Goal: Information Seeking & Learning: Find specific page/section

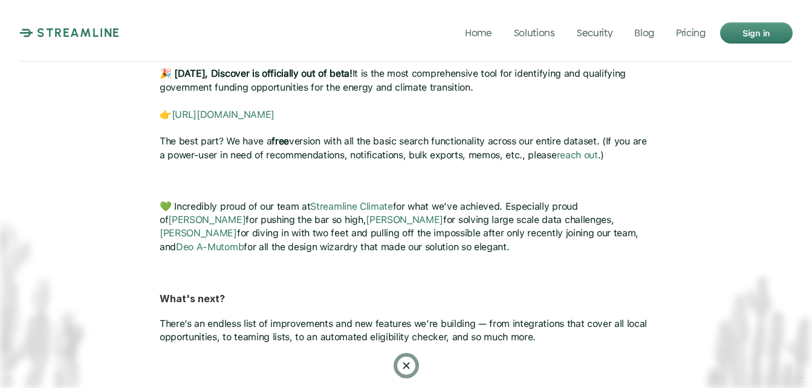
scroll to position [619, 0]
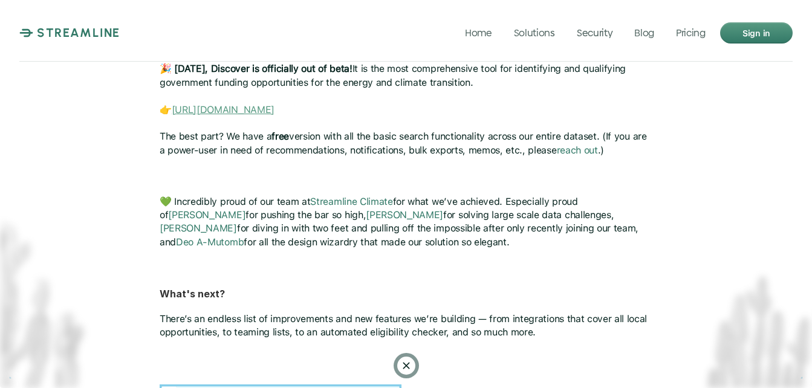
click at [274, 103] on link "https://app.streamlineclimate.com/discover" at bounding box center [222, 108] width 103 height 11
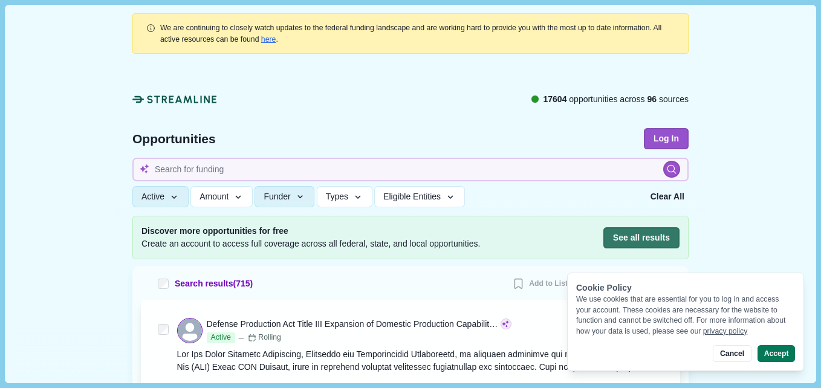
scroll to position [229, 0]
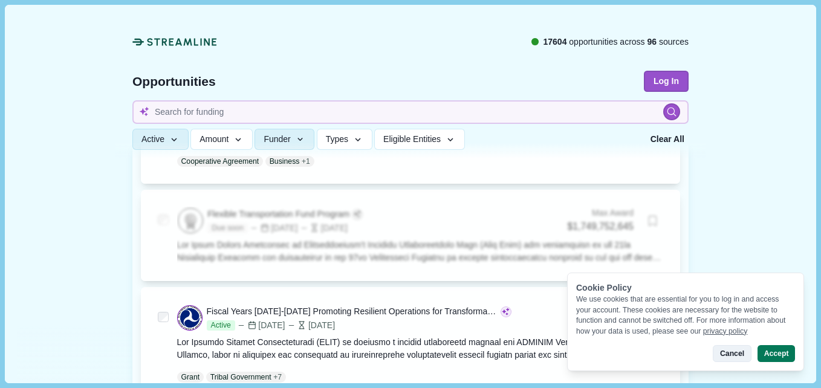
click at [734, 354] on button "Cancel" at bounding box center [732, 353] width 38 height 17
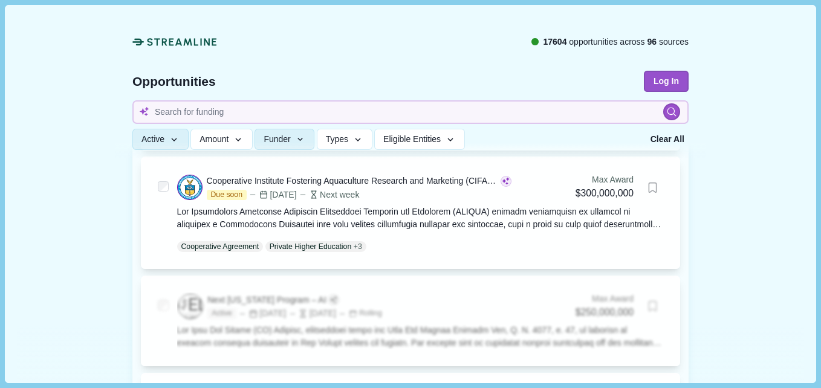
scroll to position [0, 0]
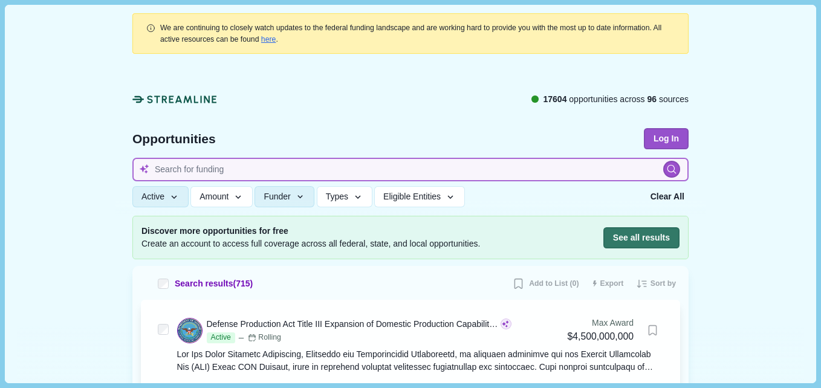
click at [206, 173] on input at bounding box center [410, 170] width 556 height 24
type input "hospital efficiency upgrades in [US_STATE]"
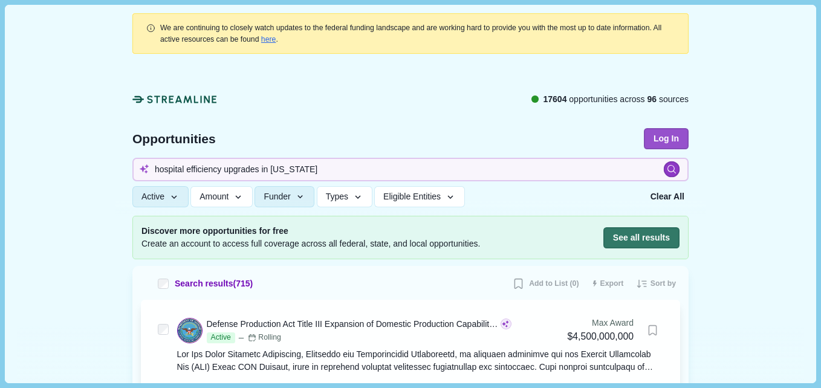
click at [670, 167] on icon at bounding box center [672, 169] width 10 height 10
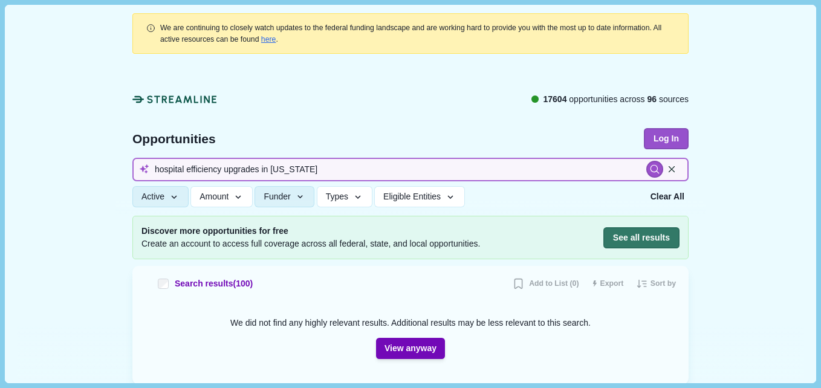
click at [186, 170] on input "hospital efficiency upgrades in [US_STATE]" at bounding box center [410, 170] width 556 height 24
click at [182, 168] on input "hospital efficiency upgrades in [US_STATE]" at bounding box center [410, 170] width 556 height 24
type input "hospital energy efficiency upgrades in [US_STATE]"
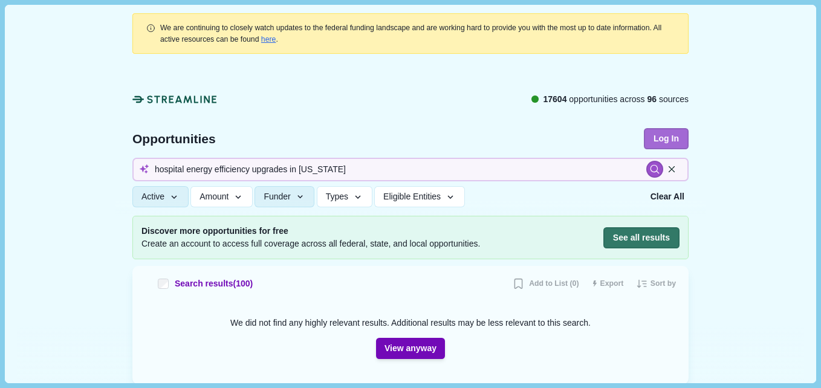
click at [651, 165] on icon at bounding box center [654, 169] width 11 height 11
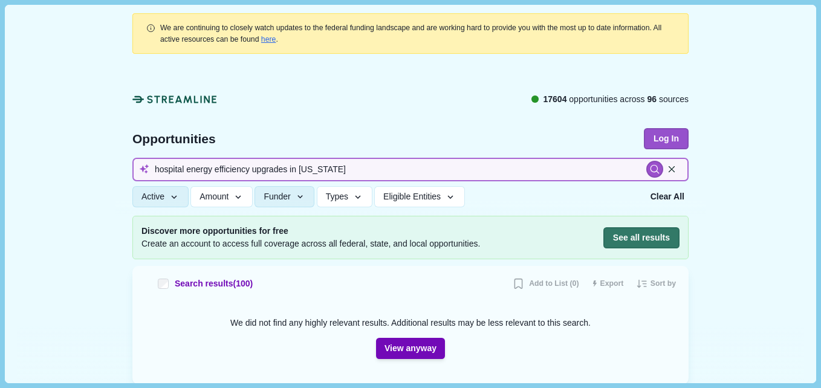
click at [284, 169] on input "hospital energy efficiency upgrades in [US_STATE]" at bounding box center [410, 170] width 556 height 24
type input "hospital energy efficiency upgrades grants in [US_STATE]"
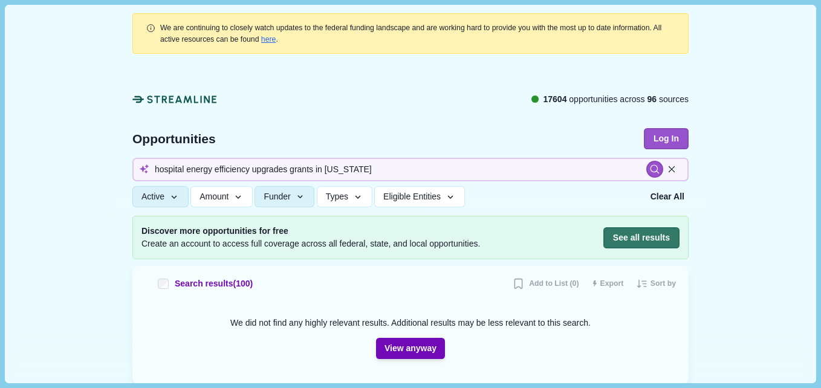
click at [820, 115] on html "We are continuing to closely watch updates to the federal funding landscape and…" at bounding box center [410, 194] width 821 height 388
